Goal: Use online tool/utility: Utilize a website feature to perform a specific function

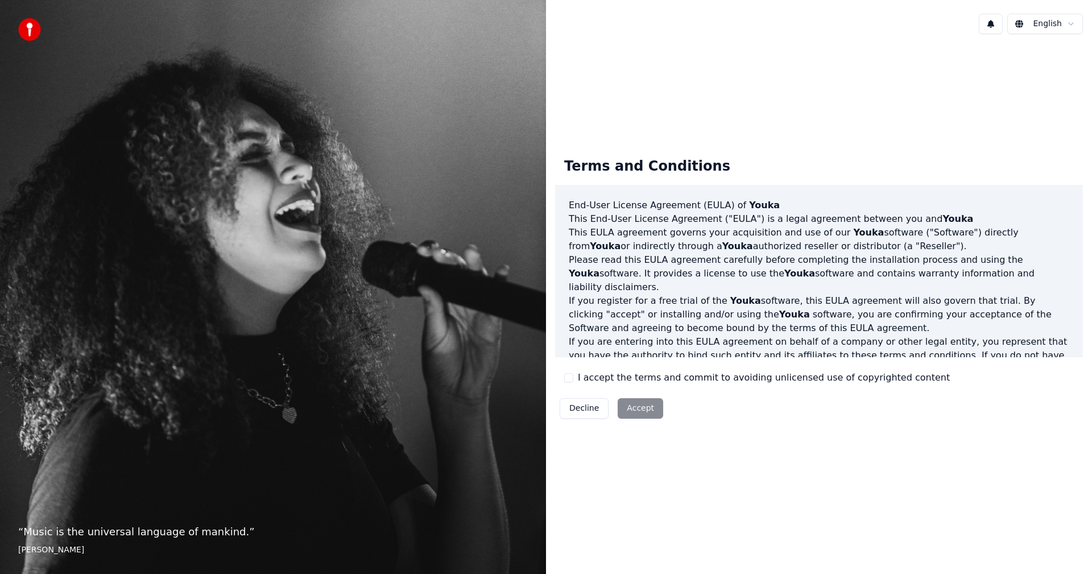
click at [585, 384] on label "I accept the terms and commit to avoiding unlicensed use of copyrighted content" at bounding box center [764, 378] width 372 height 14
click at [573, 382] on button "I accept the terms and commit to avoiding unlicensed use of copyrighted content" at bounding box center [568, 377] width 9 height 9
click at [640, 411] on button "Accept" at bounding box center [641, 408] width 46 height 20
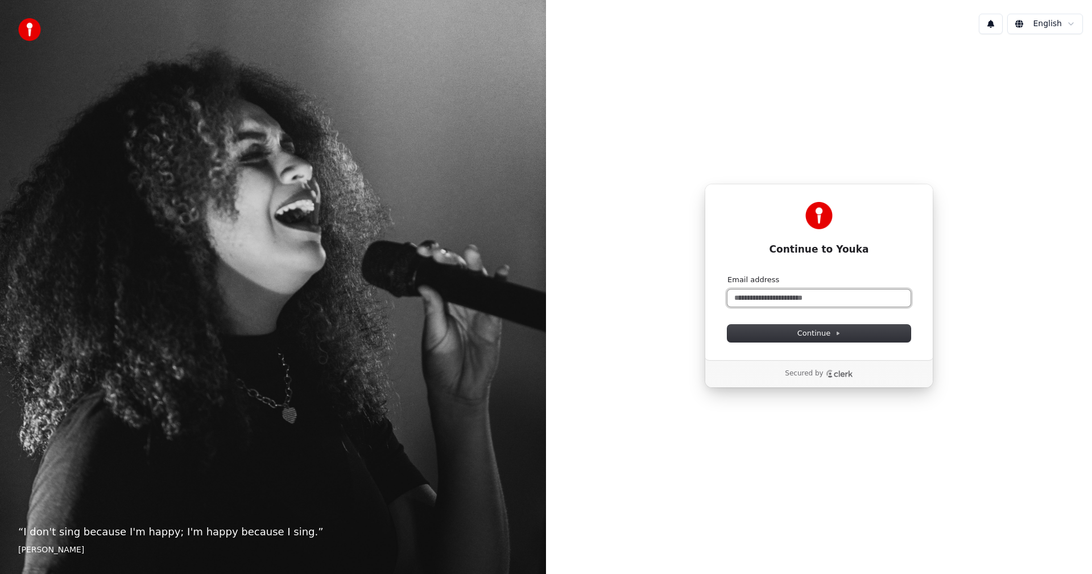
click at [799, 303] on input "Email address" at bounding box center [819, 298] width 183 height 17
click at [728, 275] on button "submit" at bounding box center [728, 275] width 0 height 0
type input "**********"
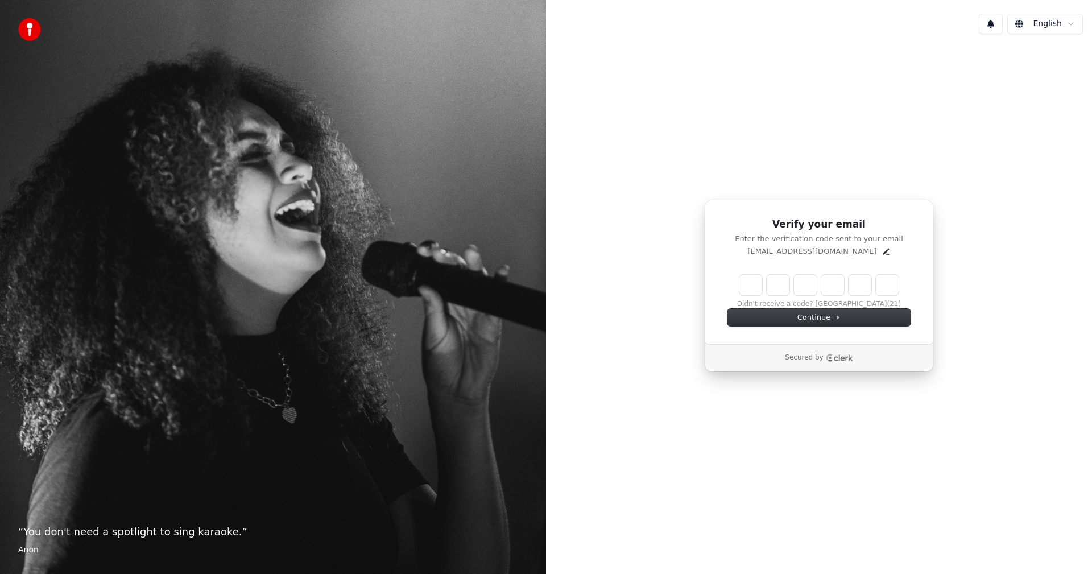
click at [756, 278] on input "Enter verification code" at bounding box center [830, 285] width 182 height 20
type input "******"
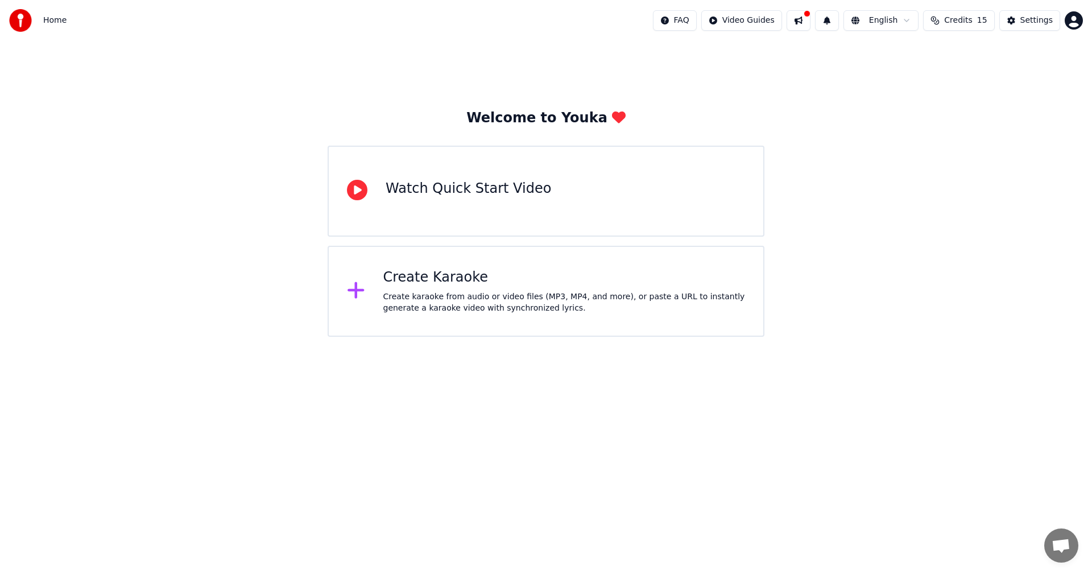
click at [613, 300] on div "Create karaoke from audio or video files (MP3, MP4, and more), or paste a URL t…" at bounding box center [564, 302] width 362 height 23
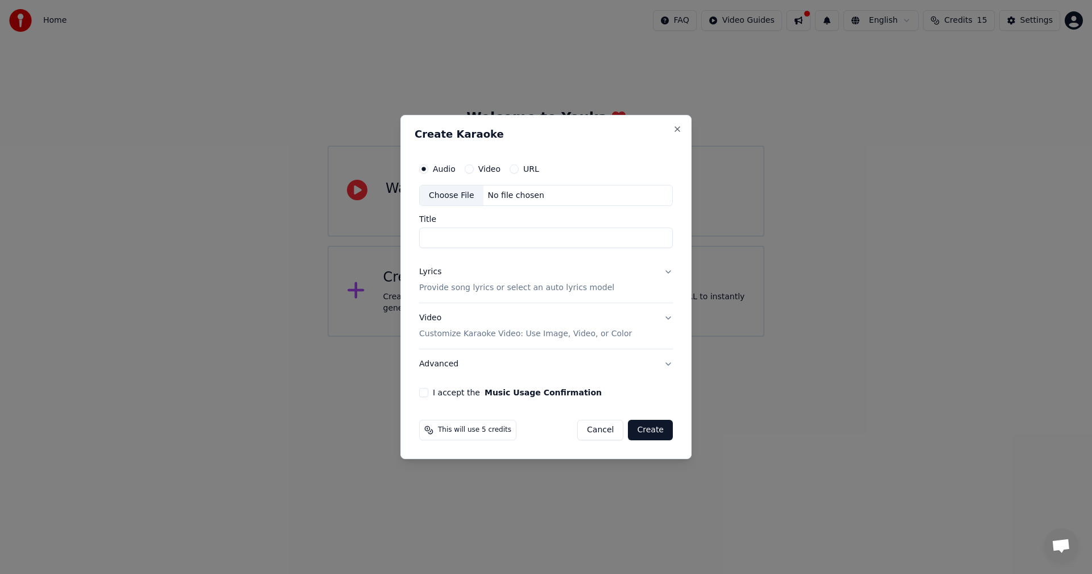
click at [486, 162] on div "Audio Video URL" at bounding box center [546, 169] width 254 height 23
click at [482, 171] on label "Video" at bounding box center [489, 169] width 22 height 8
click at [474, 171] on button "Video" at bounding box center [469, 168] width 9 height 9
click at [520, 164] on div "URL" at bounding box center [525, 168] width 30 height 9
click at [511, 168] on button "URL" at bounding box center [514, 168] width 9 height 9
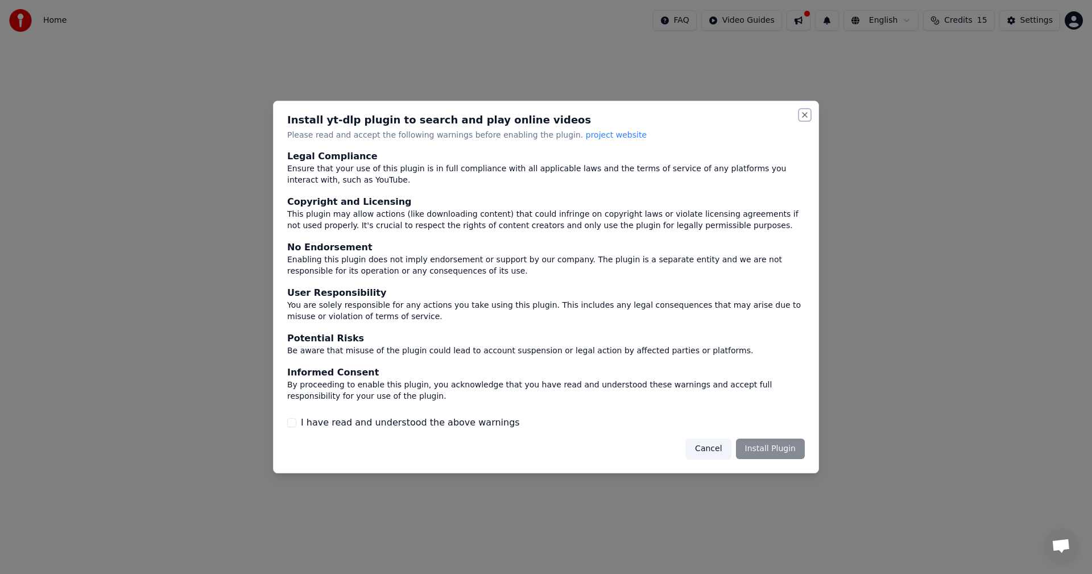
click at [807, 114] on button "Close" at bounding box center [804, 114] width 9 height 9
click at [810, 110] on div "Install yt-dlp plugin to search and play online videos Please read and accept t…" at bounding box center [546, 287] width 546 height 373
click at [807, 113] on button "Close" at bounding box center [804, 114] width 9 height 9
click at [798, 130] on p "Please read and accept the following warnings before enabling the plugin. proje…" at bounding box center [546, 135] width 518 height 11
click at [812, 112] on div "Install yt-dlp plugin to search and play online videos Please read and accept t…" at bounding box center [546, 287] width 546 height 373
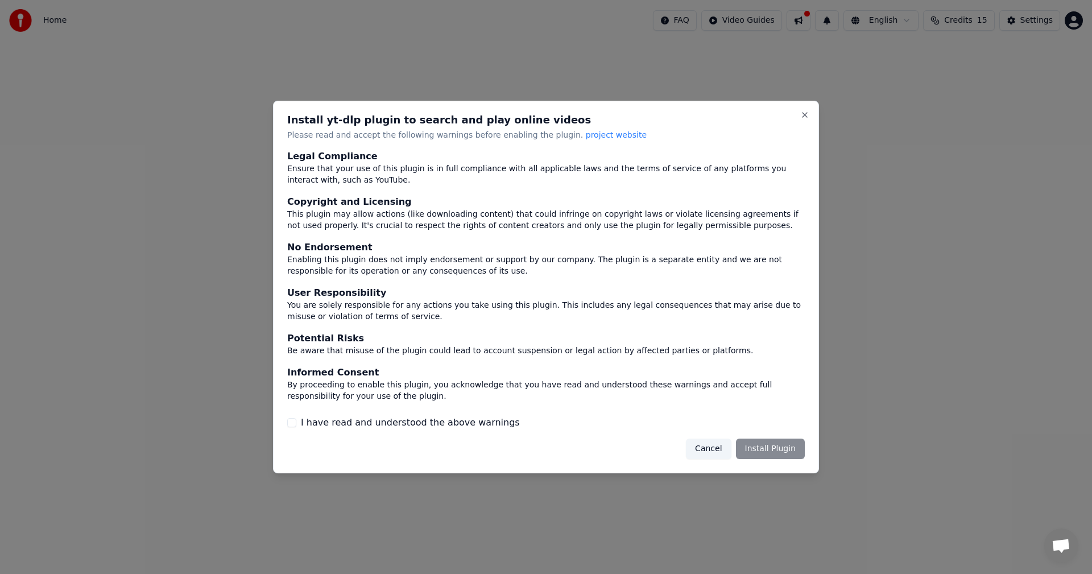
click at [810, 113] on div "Install yt-dlp plugin to search and play online videos Please read and accept t…" at bounding box center [546, 287] width 546 height 373
click at [805, 115] on button "Close" at bounding box center [804, 114] width 9 height 9
click at [806, 115] on button "Close" at bounding box center [804, 114] width 9 height 9
click at [708, 453] on button "Cancel" at bounding box center [708, 449] width 45 height 20
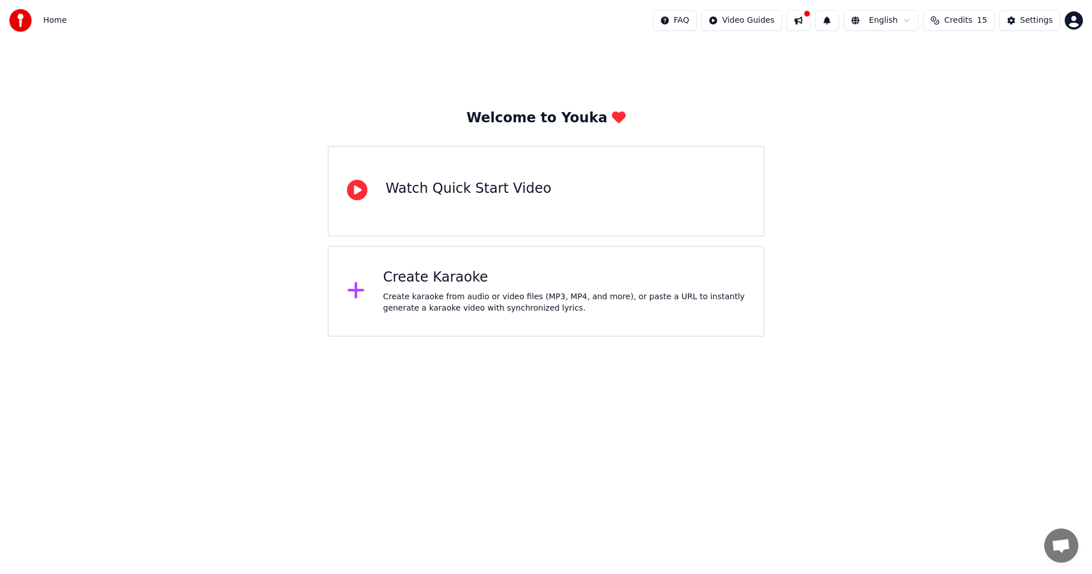
click at [460, 279] on div "Create Karaoke" at bounding box center [564, 277] width 362 height 18
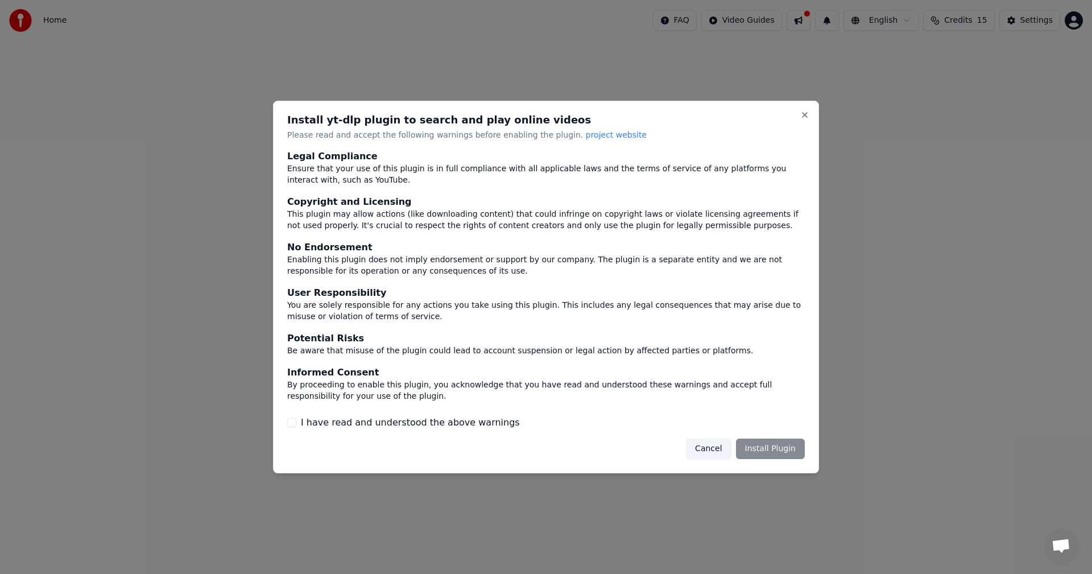
click at [716, 451] on button "Cancel" at bounding box center [708, 449] width 45 height 20
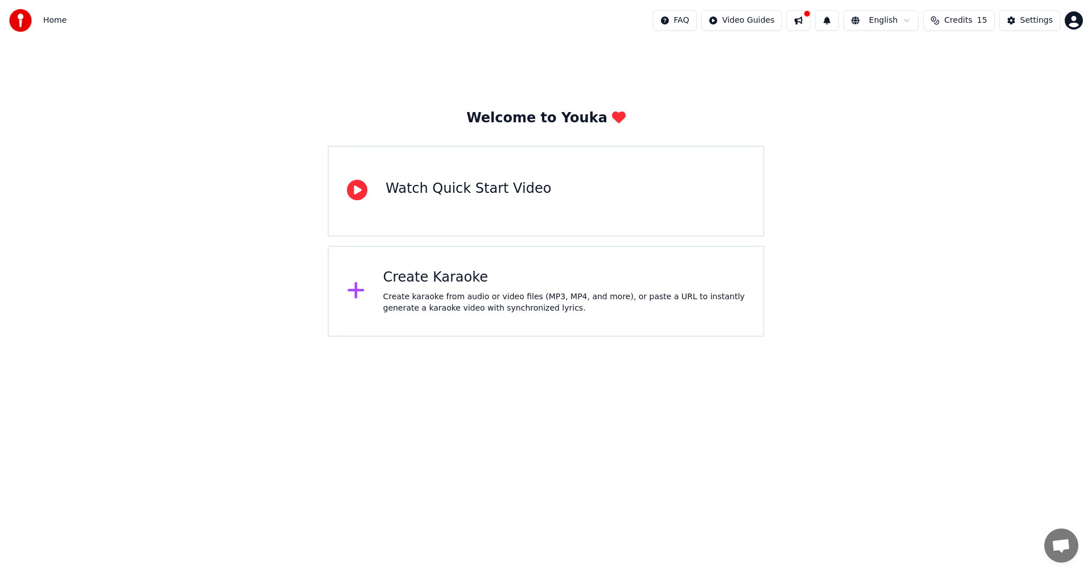
click at [436, 278] on div "Create Karaoke" at bounding box center [564, 277] width 362 height 18
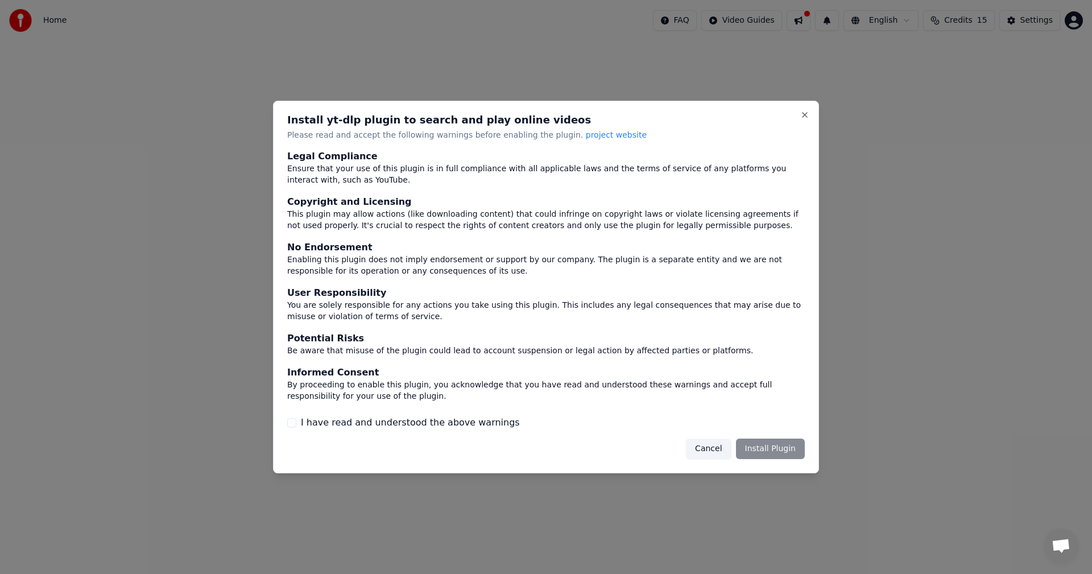
click at [338, 431] on div "Install yt-dlp plugin to search and play online videos Please read and accept t…" at bounding box center [546, 287] width 546 height 373
click at [340, 422] on label "I have read and understood the above warnings" at bounding box center [410, 423] width 219 height 14
click at [296, 422] on button "I have read and understood the above warnings" at bounding box center [291, 422] width 9 height 9
click at [773, 451] on button "Install Plugin" at bounding box center [770, 449] width 69 height 20
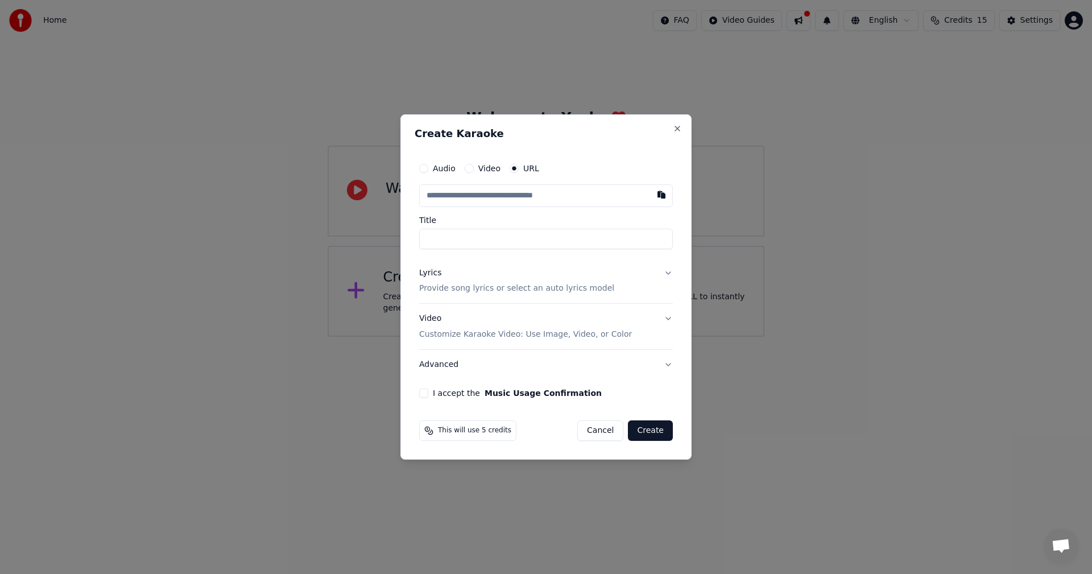
click at [478, 170] on label "Video" at bounding box center [489, 168] width 22 height 8
click at [474, 170] on button "Video" at bounding box center [469, 168] width 9 height 9
drag, startPoint x: 445, startPoint y: 435, endPoint x: 470, endPoint y: 430, distance: 25.4
click at [469, 431] on span "This will use 5 credits" at bounding box center [474, 429] width 73 height 9
drag, startPoint x: 483, startPoint y: 431, endPoint x: 516, endPoint y: 426, distance: 33.9
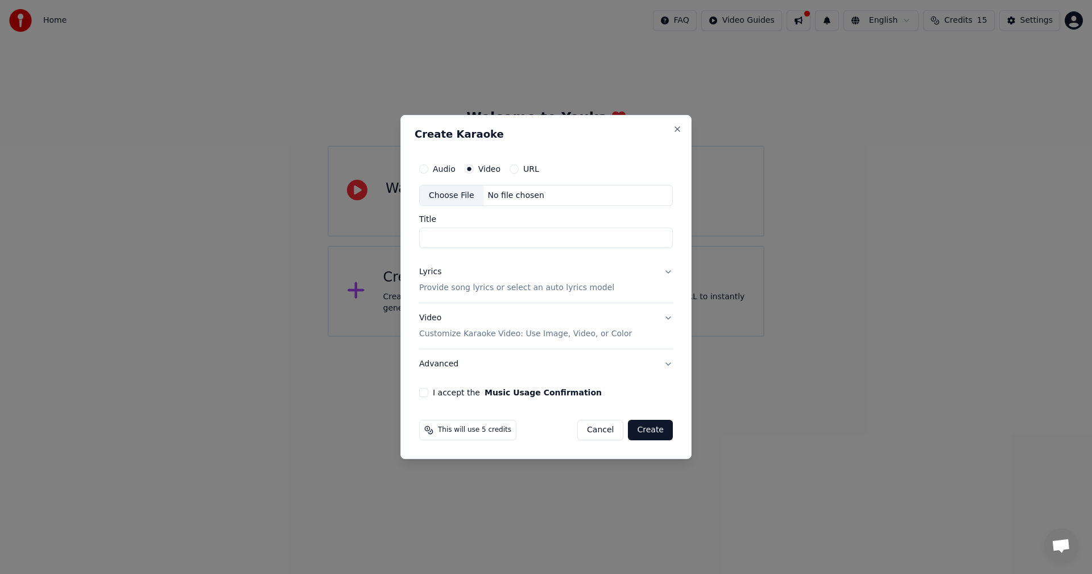
click at [484, 431] on span "This will use 5 credits" at bounding box center [474, 429] width 73 height 9
click at [679, 131] on button "Close" at bounding box center [677, 129] width 9 height 9
